Goal: Find specific page/section: Find specific page/section

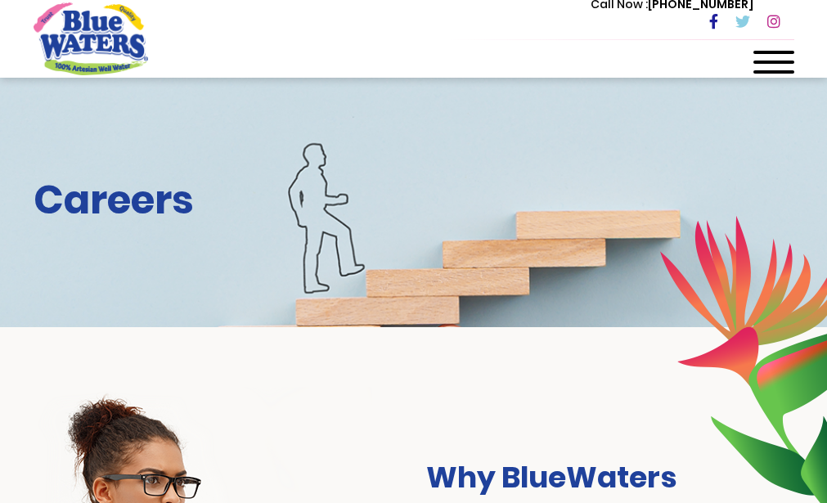
click at [123, 46] on img "store logo" at bounding box center [91, 38] width 115 height 72
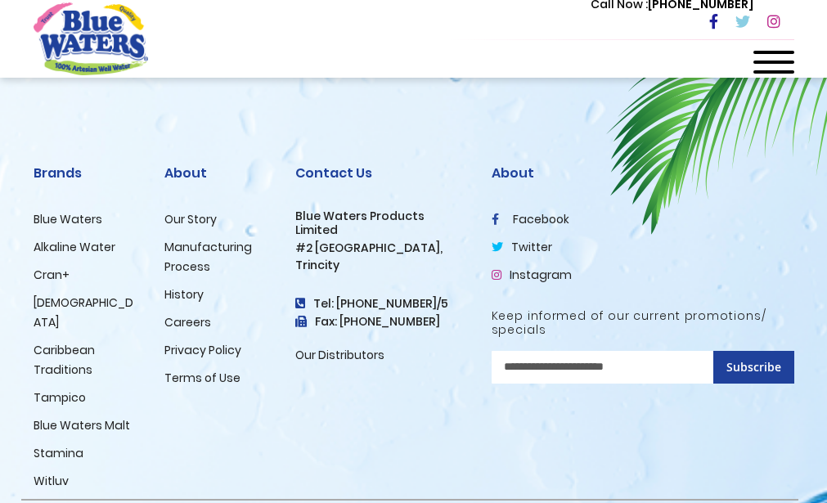
scroll to position [3048, 0]
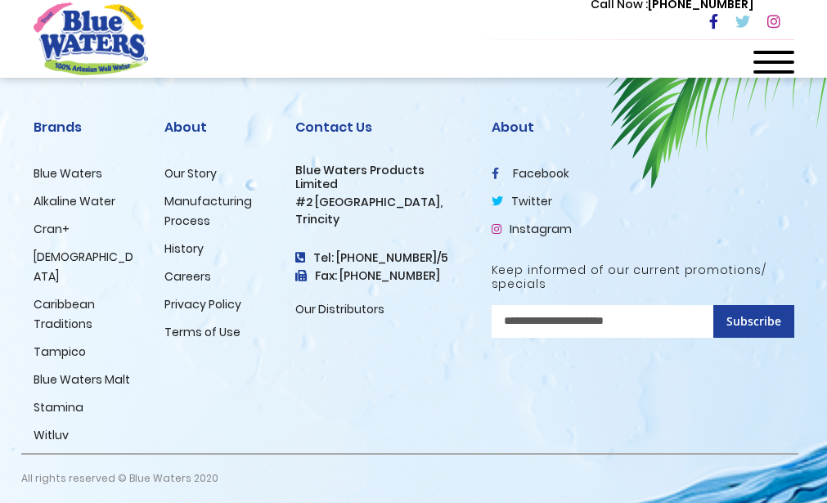
click at [186, 285] on link "Careers" at bounding box center [187, 276] width 47 height 16
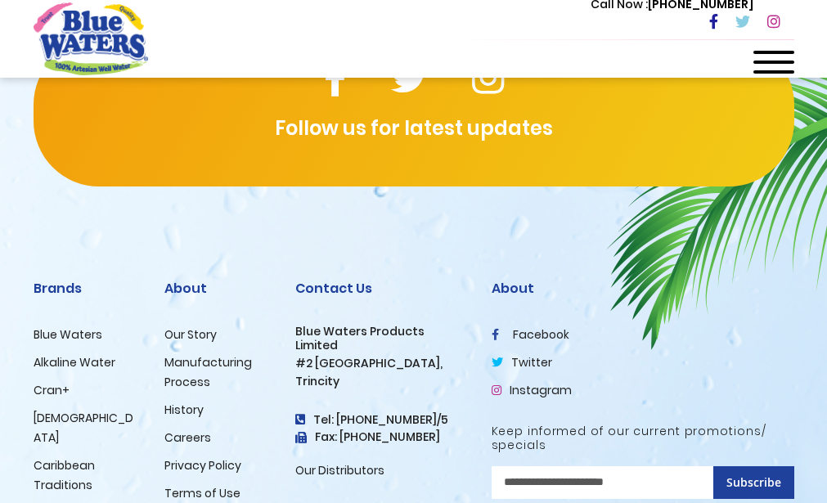
scroll to position [2112, 0]
